Goal: Transaction & Acquisition: Purchase product/service

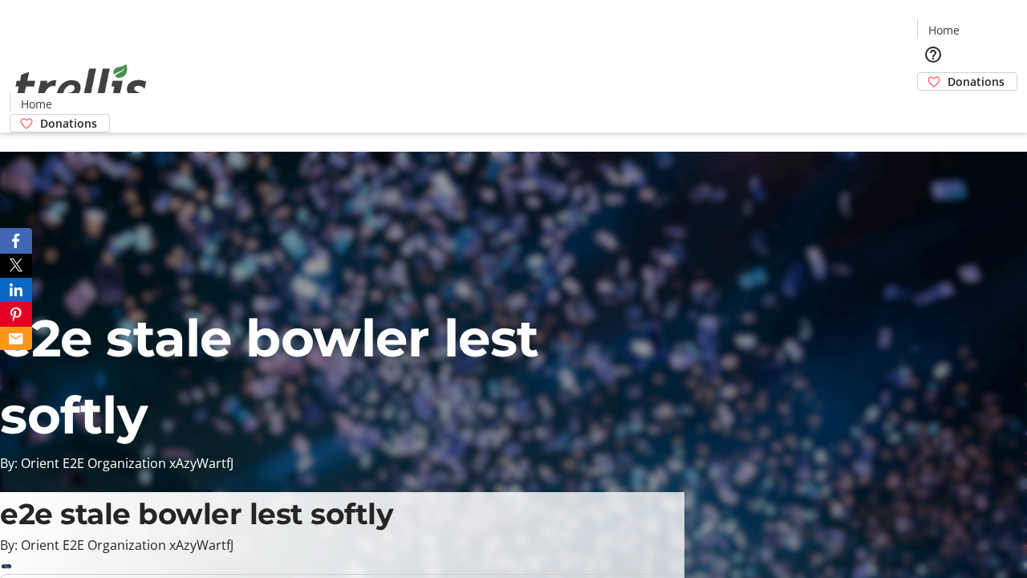
click at [948, 73] on span "Donations" at bounding box center [976, 81] width 57 height 17
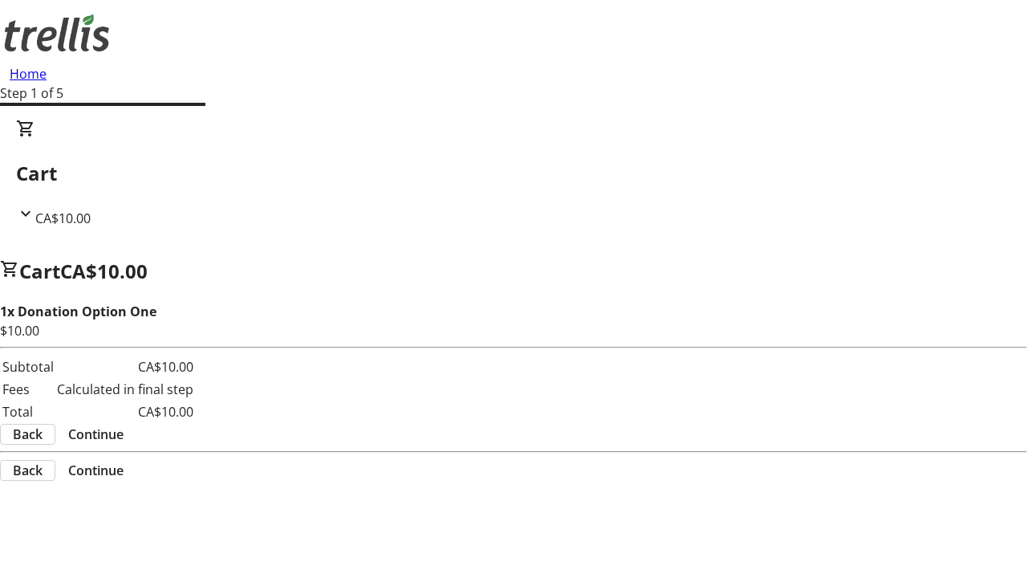
select select "CA"
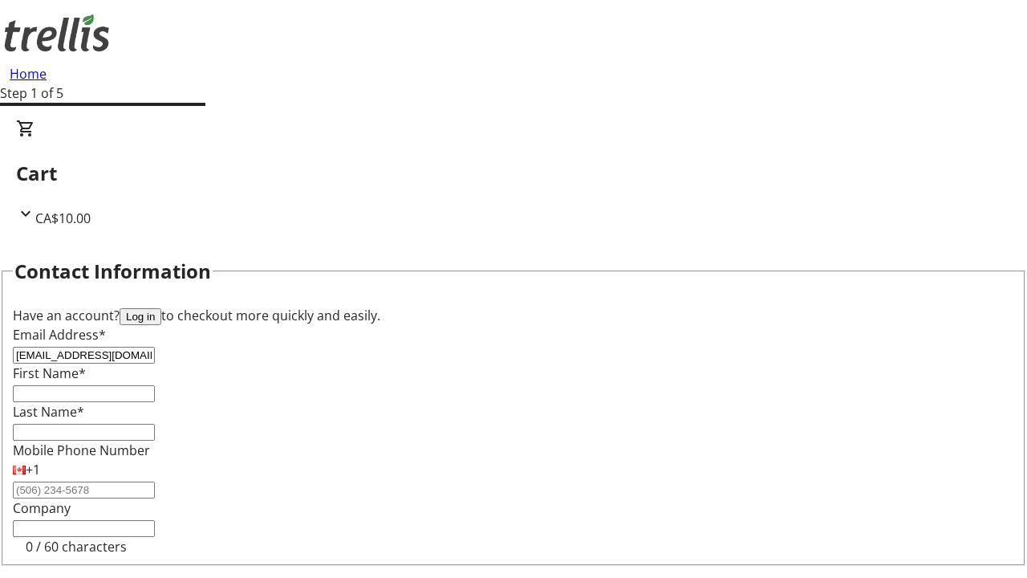
type input "[EMAIL_ADDRESS][DOMAIN_NAME]"
type input "Karlee"
type input "[PERSON_NAME]"
type input "[STREET_ADDRESS][PERSON_NAME]"
type input "Kelowna"
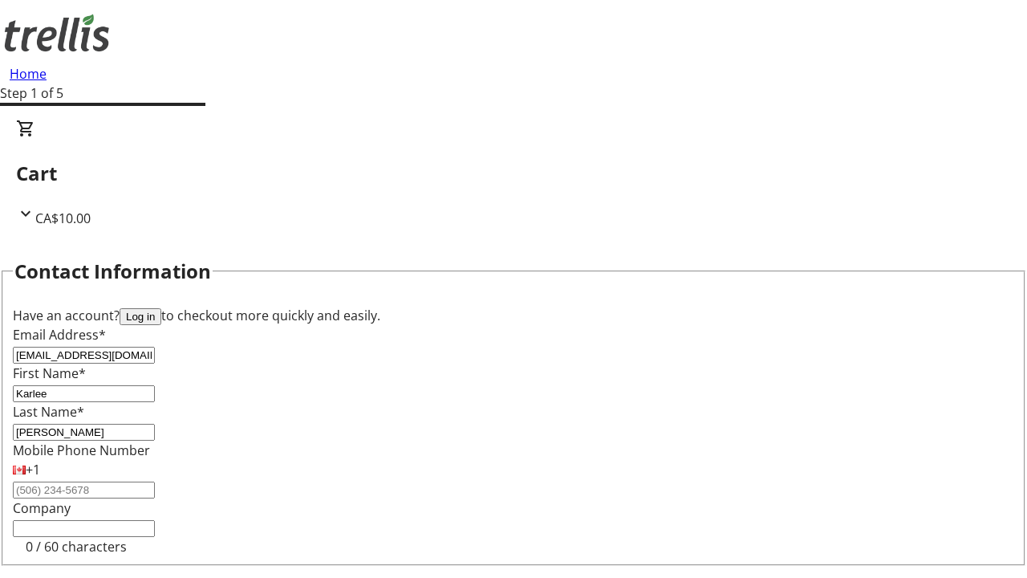
select select "BC"
type input "Kelowna"
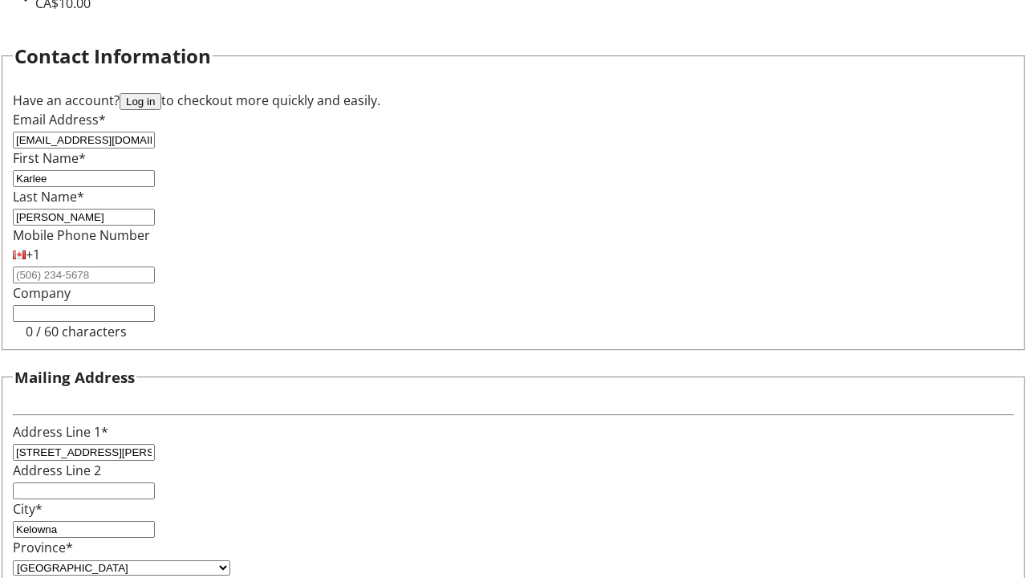
type input "V1Y 0C2"
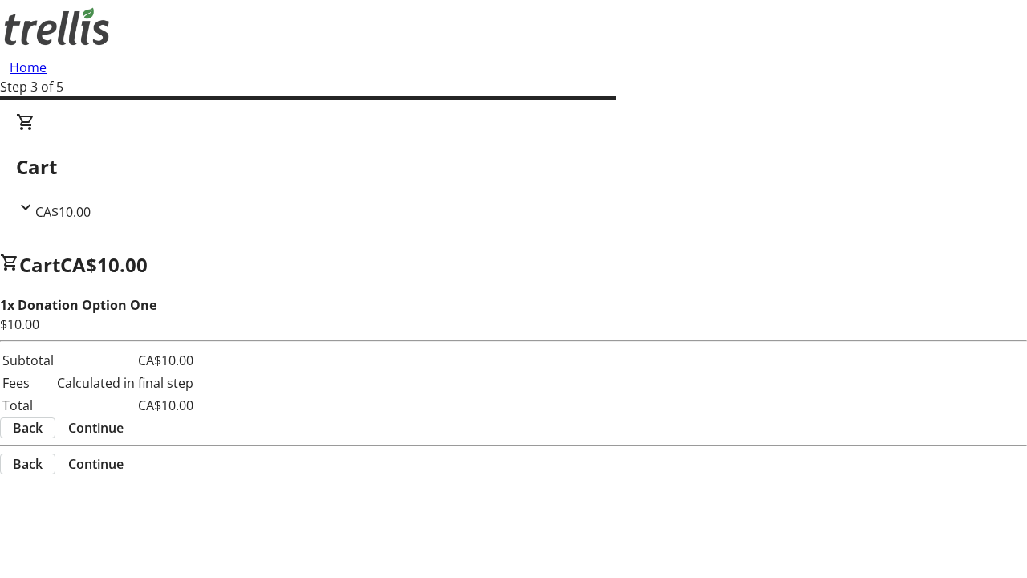
scroll to position [0, 0]
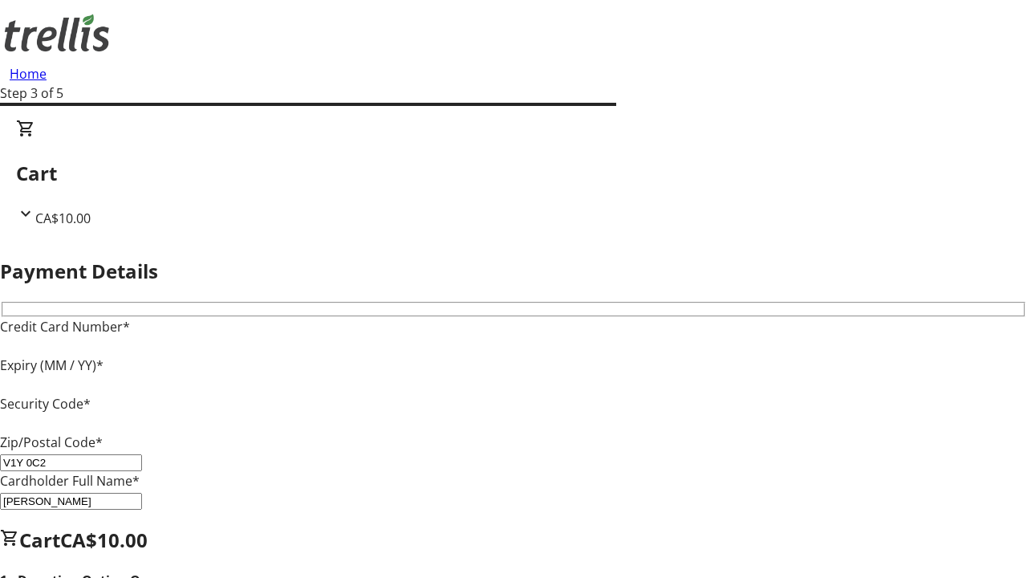
type input "V1Y 0C2"
